Goal: Task Accomplishment & Management: Complete application form

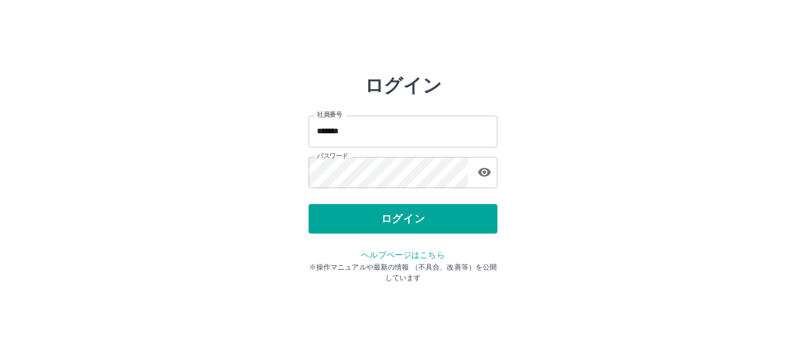
click at [380, 218] on div "ログイン" at bounding box center [402, 218] width 189 height 29
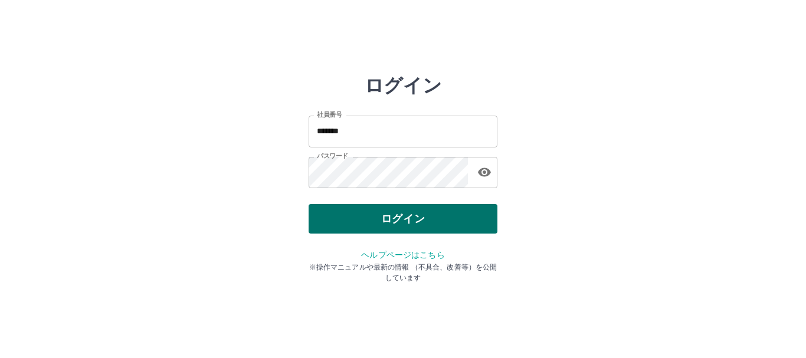
click at [365, 214] on button "ログイン" at bounding box center [402, 218] width 189 height 29
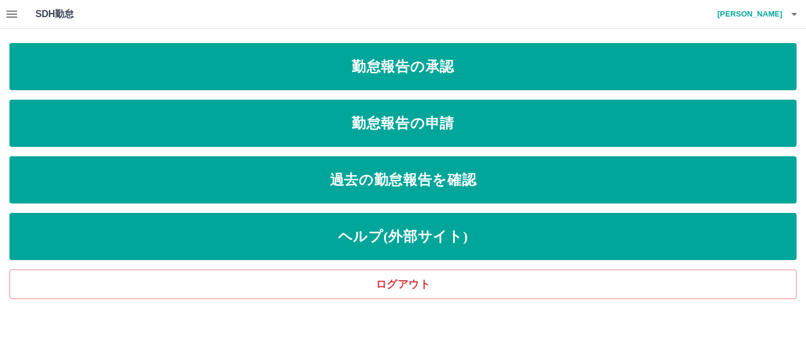
click at [9, 15] on icon "button" at bounding box center [11, 14] width 11 height 7
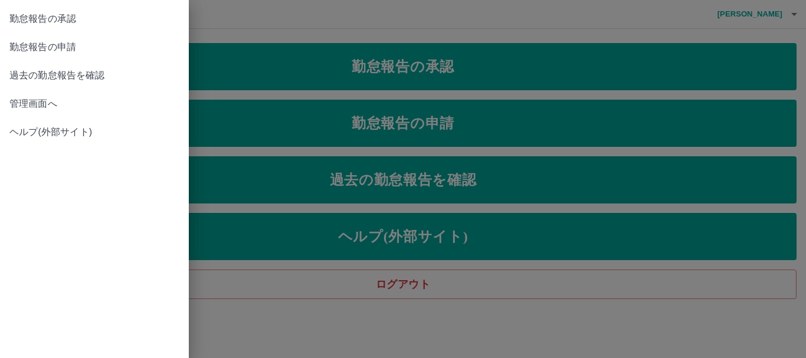
click at [48, 104] on span "管理画面へ" at bounding box center [94, 104] width 170 height 14
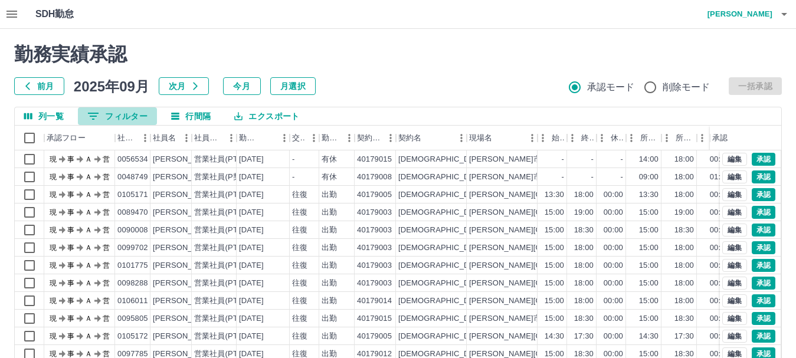
click at [102, 119] on button "0 フィルター" at bounding box center [117, 116] width 79 height 18
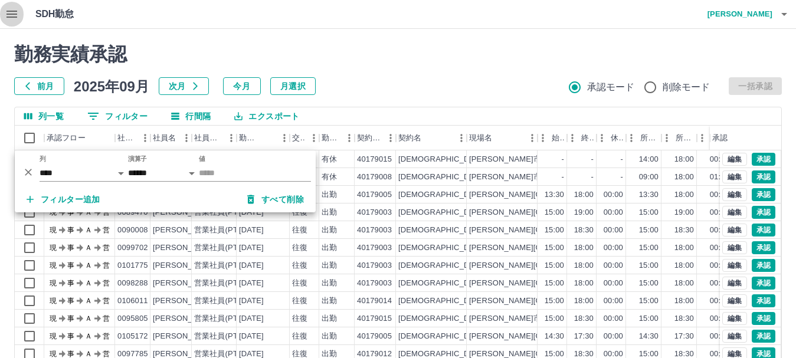
click at [17, 14] on icon "button" at bounding box center [11, 14] width 11 height 7
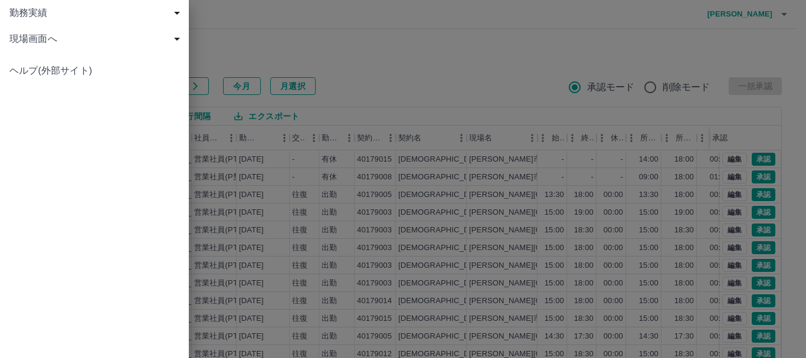
click at [58, 40] on span "現場画面へ" at bounding box center [96, 39] width 175 height 14
click at [119, 64] on span "現場画面へ" at bounding box center [100, 65] width 158 height 14
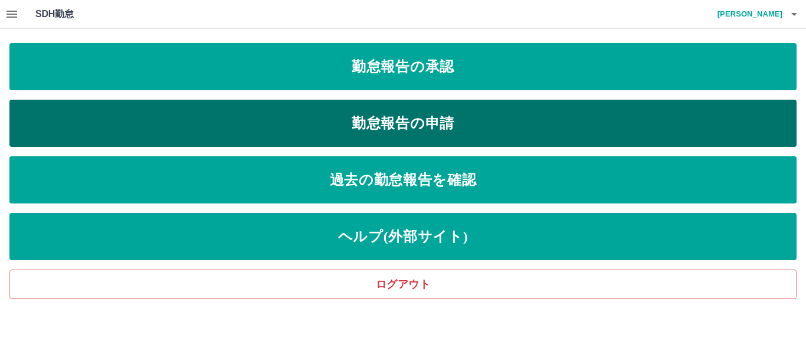
click at [416, 132] on link "勤怠報告の申請" at bounding box center [402, 123] width 787 height 47
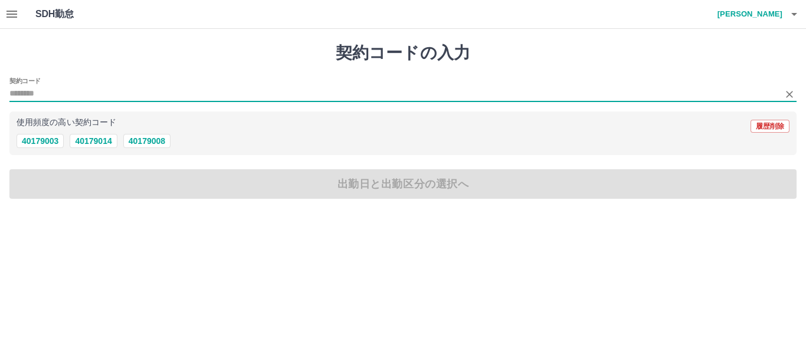
click at [63, 94] on input "契約コード" at bounding box center [393, 94] width 769 height 15
type input "*"
click at [96, 91] on input "**" at bounding box center [393, 94] width 769 height 15
type input "*"
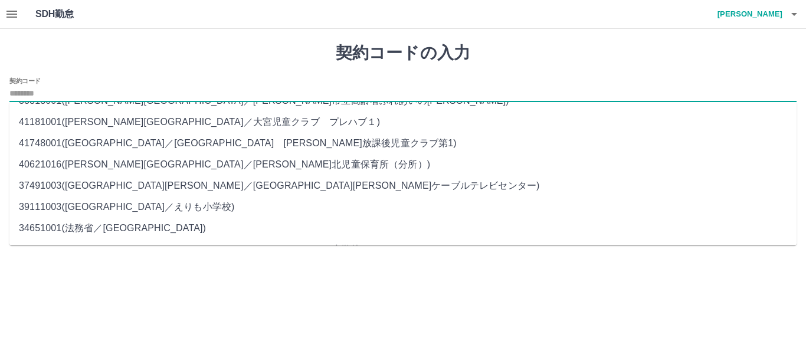
scroll to position [1989, 0]
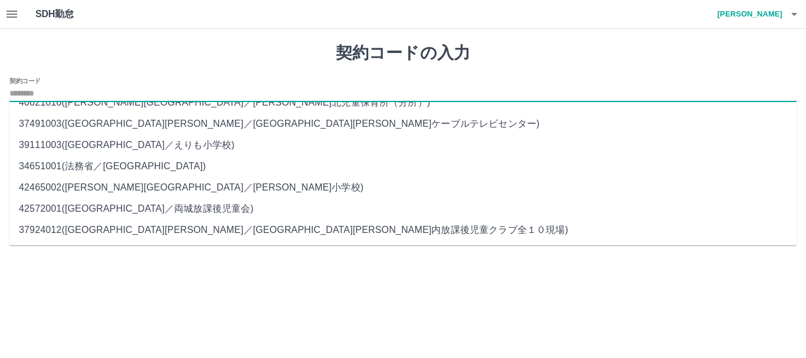
click at [80, 70] on div "契約コードの入力 契約コード 使用頻度の高い契約コード 履歴削除 40179003 40179014 40179008 出勤日と出勤区分の選択へ" at bounding box center [403, 121] width 806 height 184
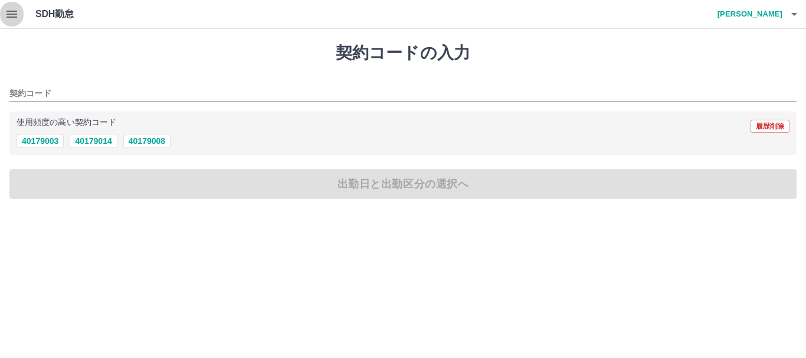
click at [14, 16] on icon "button" at bounding box center [12, 14] width 14 height 14
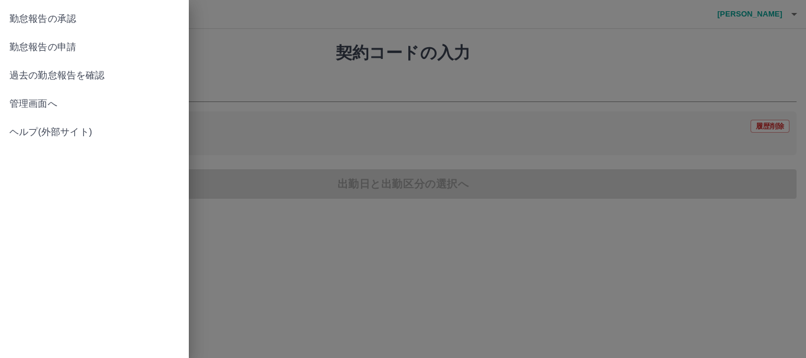
click at [243, 93] on div at bounding box center [403, 179] width 806 height 358
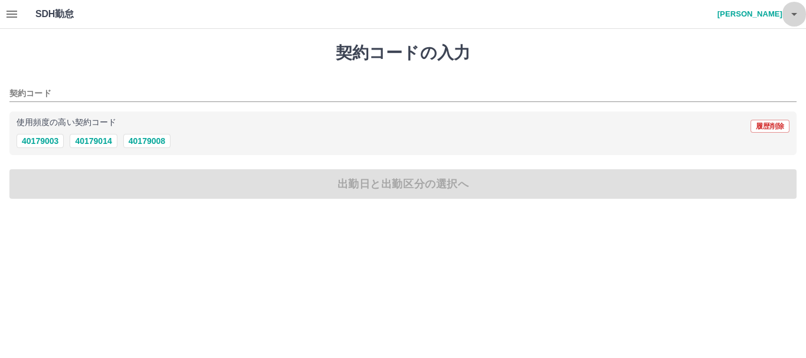
click at [790, 10] on icon "button" at bounding box center [794, 14] width 14 height 14
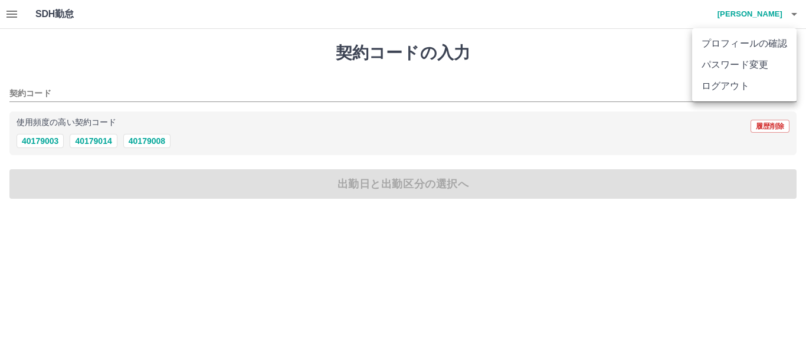
click at [274, 78] on div at bounding box center [403, 179] width 806 height 358
